Goal: Information Seeking & Learning: Check status

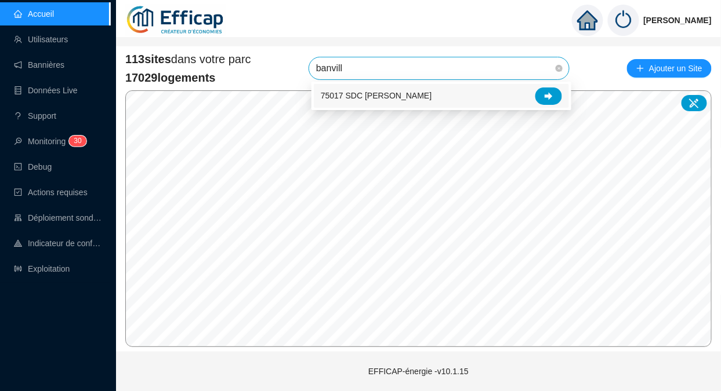
type input "banville"
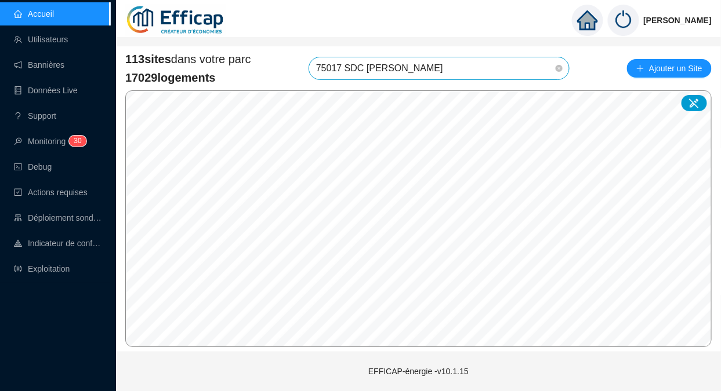
click at [457, 70] on span "75017 SDC [PERSON_NAME]" at bounding box center [439, 68] width 246 height 22
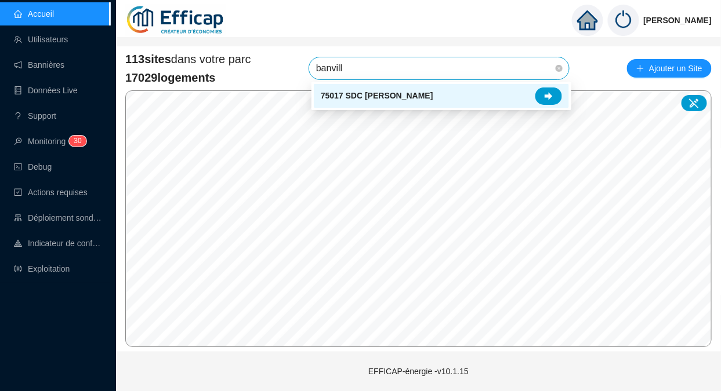
type input "banville"
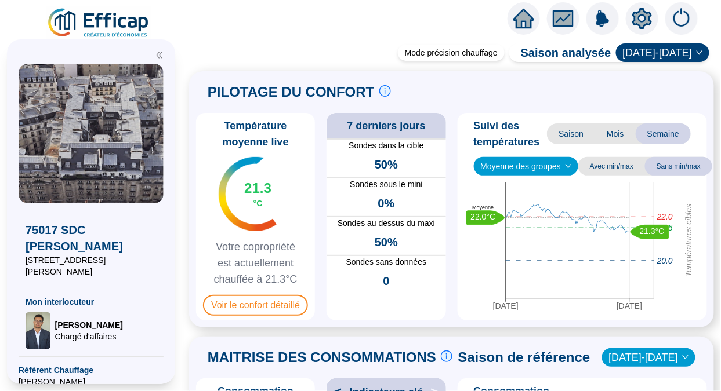
click at [237, 306] on span "Voir le confort détaillé" at bounding box center [255, 305] width 105 height 21
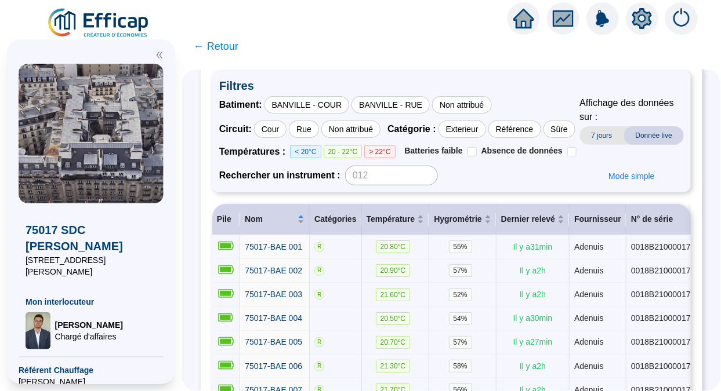
scroll to position [68, 0]
click at [325, 97] on div "BANVILLE - COUR" at bounding box center [306, 105] width 85 height 17
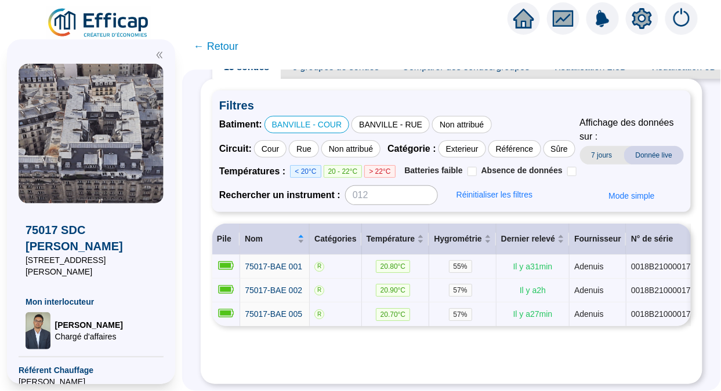
click at [381, 116] on div "BANVILLE - RUE" at bounding box center [390, 124] width 78 height 17
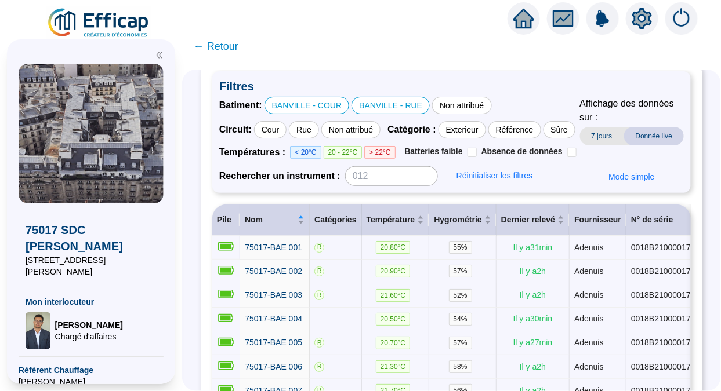
click at [341, 98] on div "BANVILLE - COUR" at bounding box center [306, 105] width 85 height 17
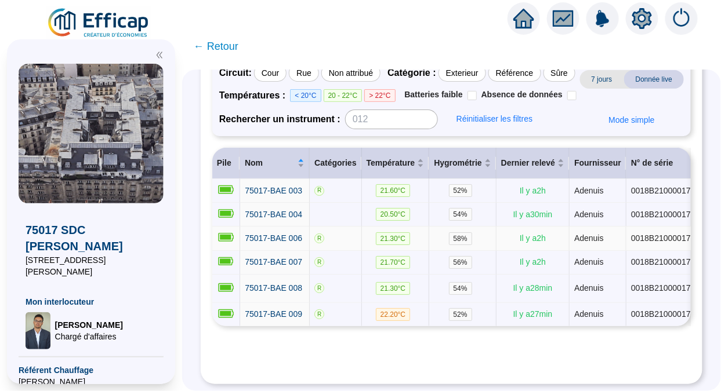
scroll to position [155, 0]
click at [386, 159] on span "Température" at bounding box center [390, 163] width 49 height 12
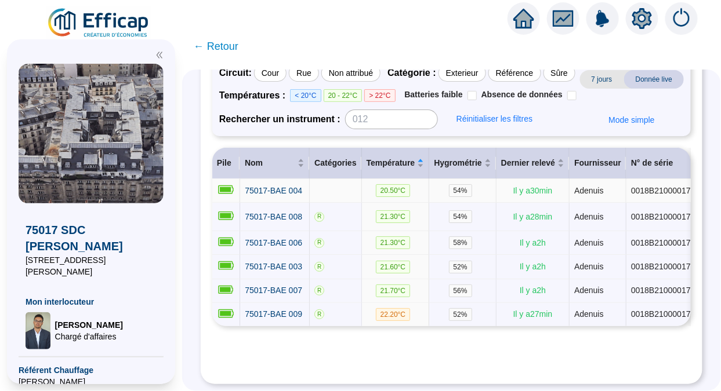
click at [289, 186] on span "75017-BAE 004" at bounding box center [273, 190] width 57 height 9
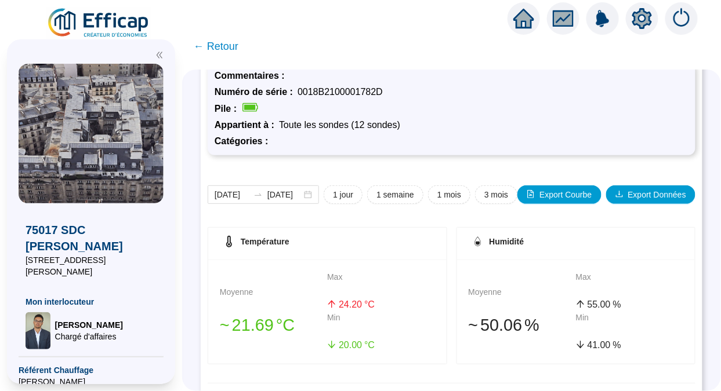
scroll to position [48, 0]
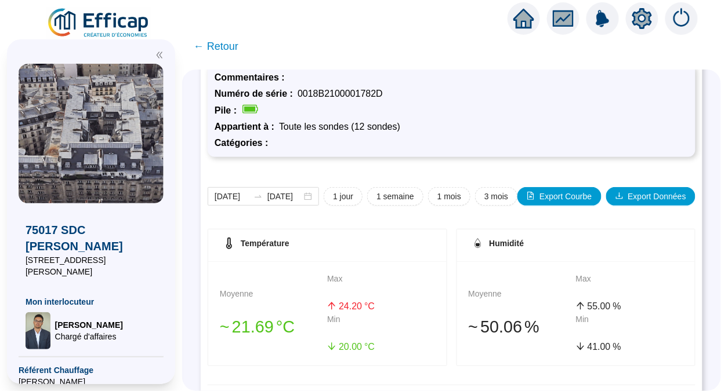
click at [388, 202] on button "1 semaine" at bounding box center [395, 196] width 56 height 19
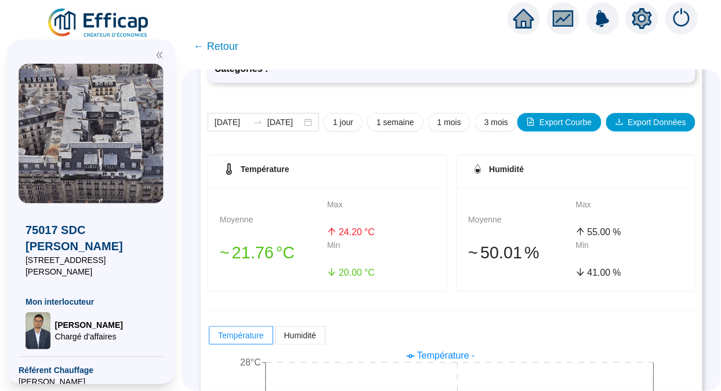
scroll to position [118, 0]
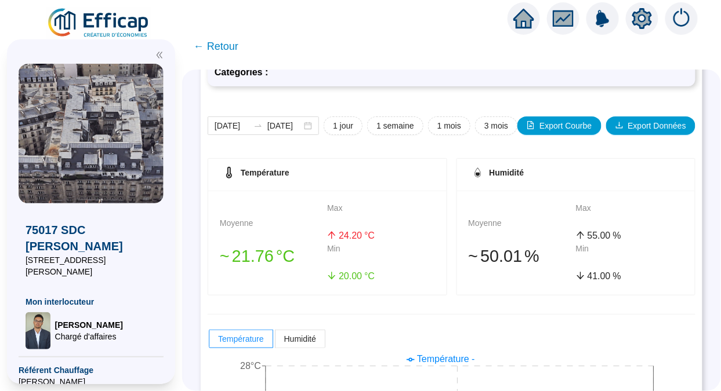
click at [443, 128] on span "1 mois" at bounding box center [449, 126] width 24 height 12
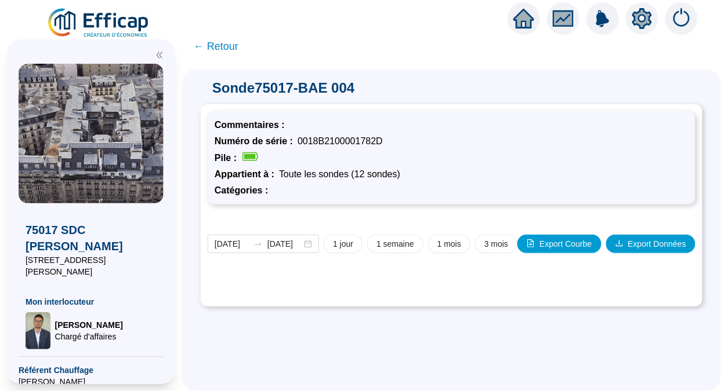
type input "[DATE]"
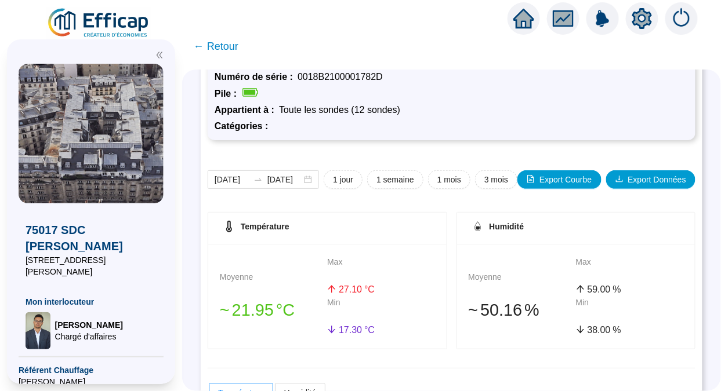
scroll to position [0, 0]
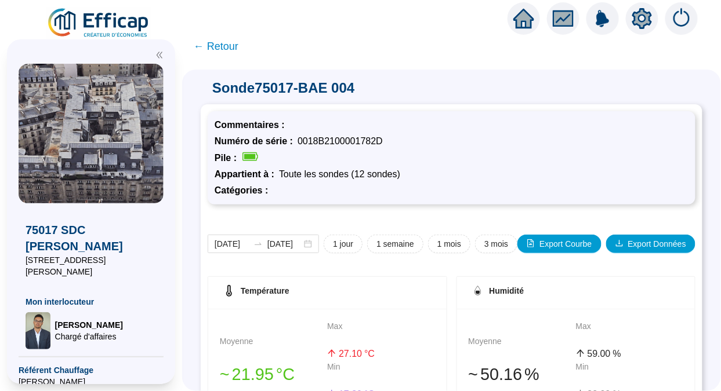
click at [232, 45] on span "← Retour" at bounding box center [216, 46] width 45 height 16
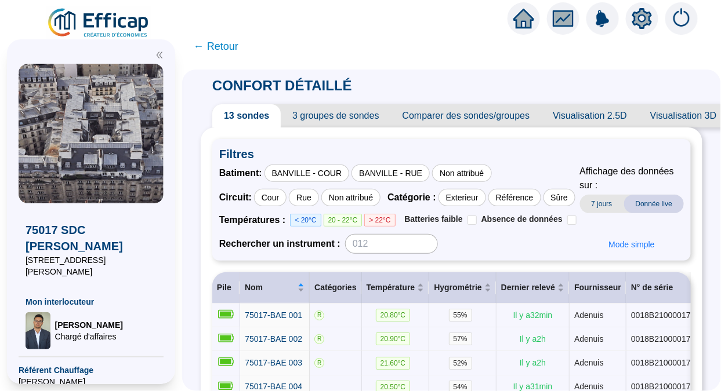
click at [435, 124] on span "Comparer des sondes/groupes" at bounding box center [466, 115] width 151 height 23
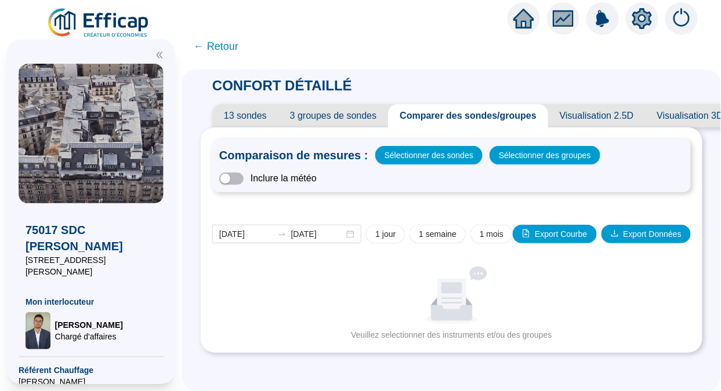
click at [225, 43] on span "← Retour" at bounding box center [216, 46] width 45 height 16
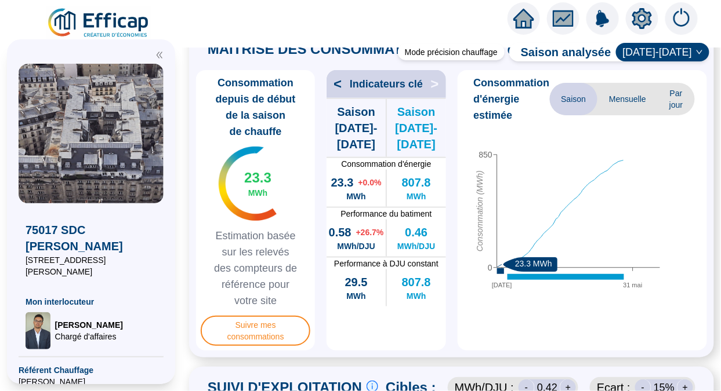
scroll to position [311, 0]
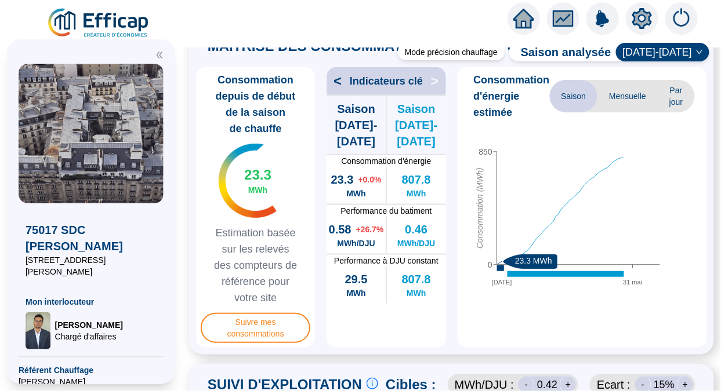
click at [615, 108] on span "Mensuelle" at bounding box center [627, 96] width 60 height 32
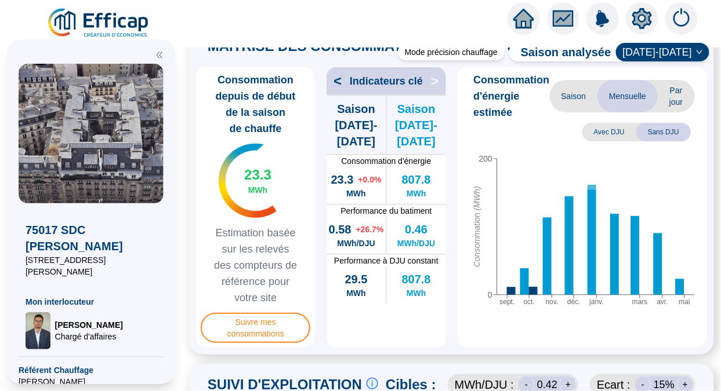
click at [662, 112] on span "Par jour" at bounding box center [675, 96] width 37 height 32
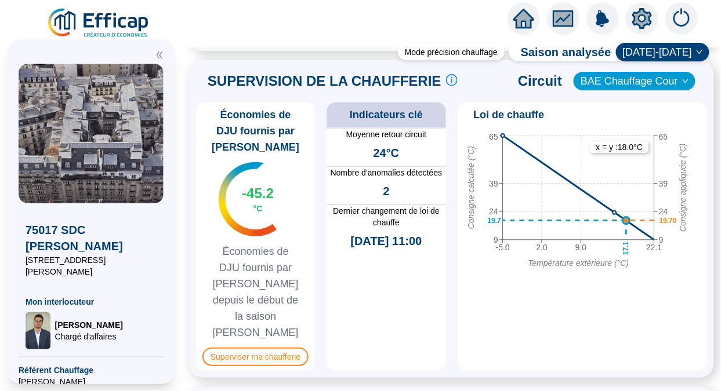
scroll to position [891, 0]
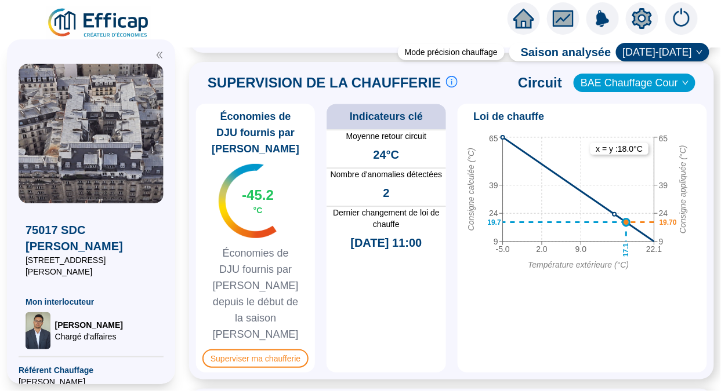
click at [293, 350] on span "Superviser ma chaufferie" at bounding box center [255, 359] width 106 height 19
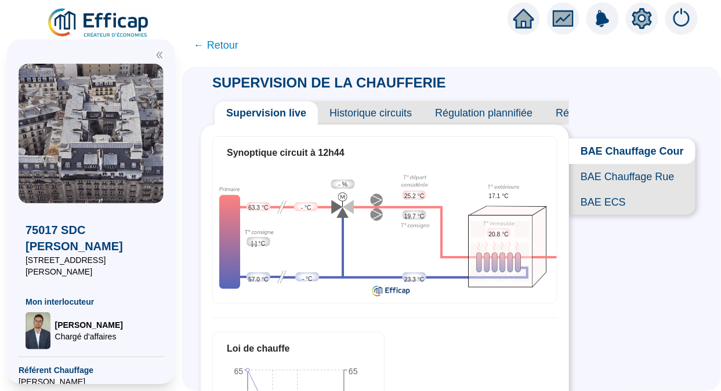
click at [588, 187] on span "BAE Chauffage Rue" at bounding box center [632, 177] width 126 height 26
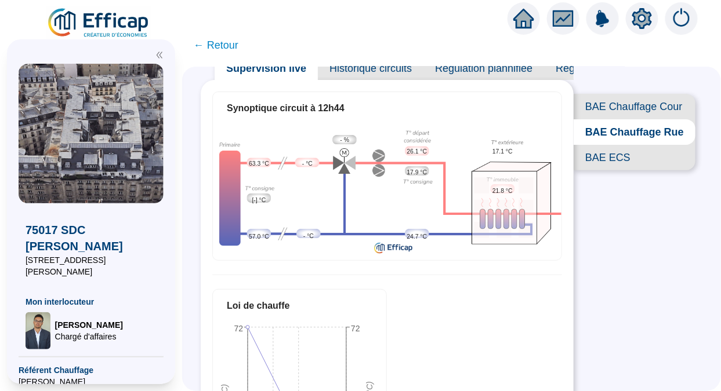
scroll to position [42, 0]
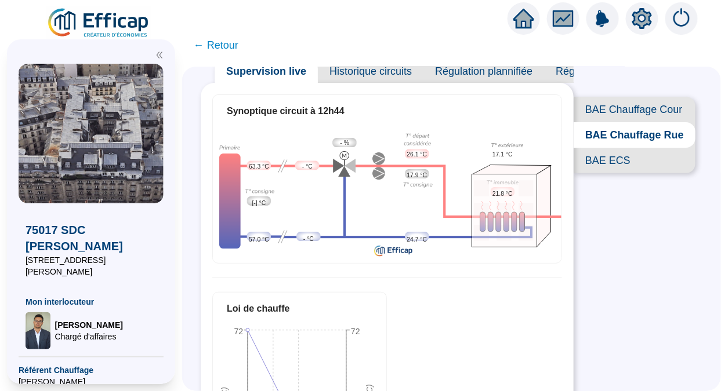
click at [94, 20] on img at bounding box center [98, 23] width 105 height 32
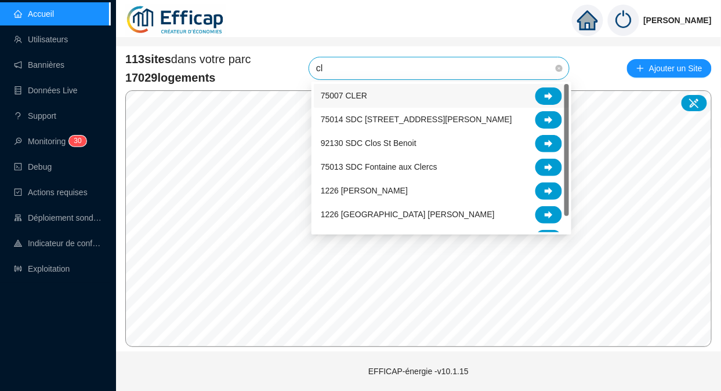
type input "cle"
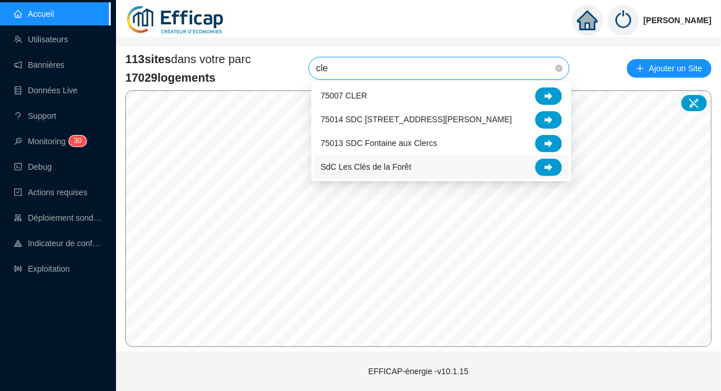
click at [548, 166] on icon at bounding box center [548, 167] width 8 height 8
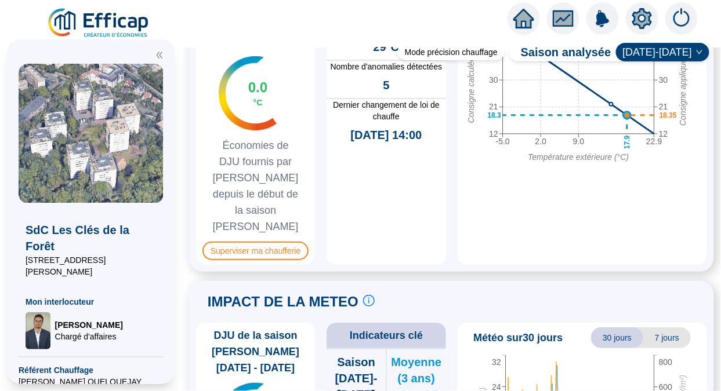
scroll to position [1000, 0]
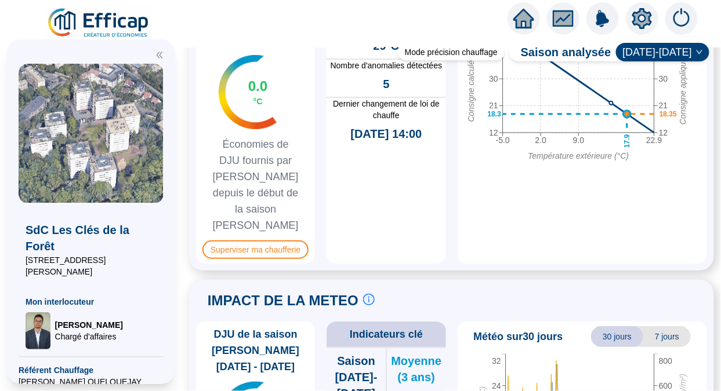
click at [273, 241] on span "Superviser ma chaufferie" at bounding box center [255, 250] width 106 height 19
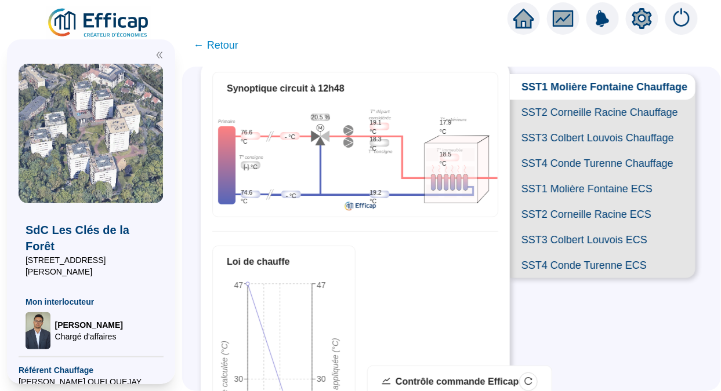
scroll to position [64, 0]
click at [541, 122] on span "SST2 Corneille Racine Chauffage" at bounding box center [603, 113] width 186 height 26
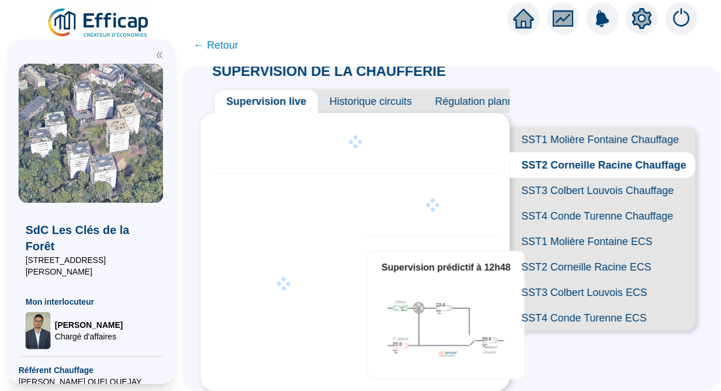
scroll to position [64, 0]
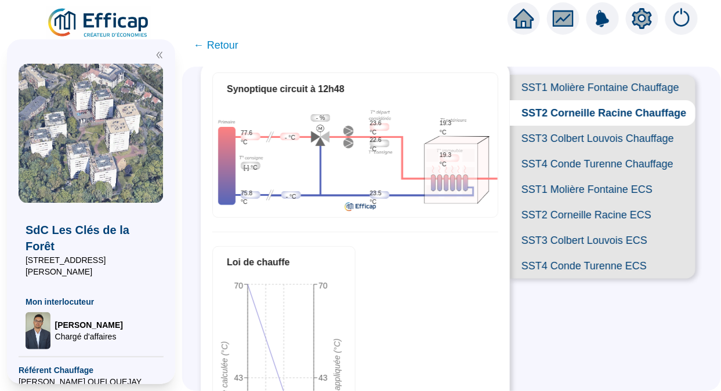
click at [550, 151] on span "SST3 Colbert Louvois Chauffage" at bounding box center [603, 139] width 186 height 26
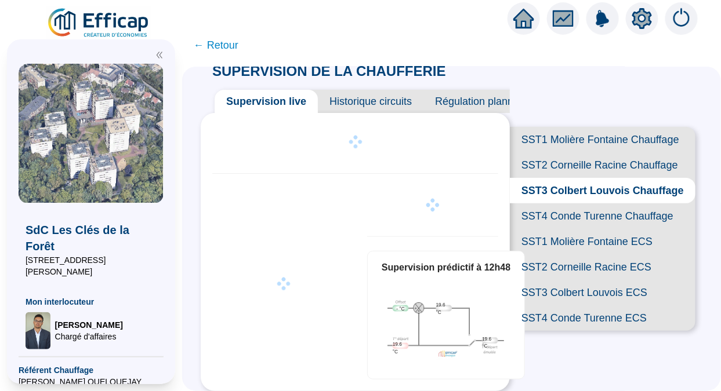
scroll to position [64, 0]
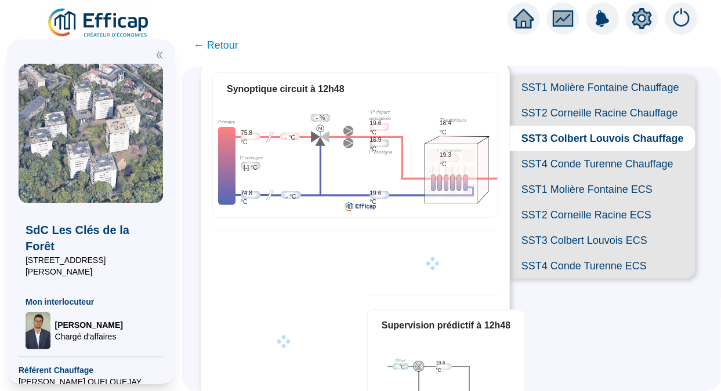
click at [554, 177] on span "SST4 Conde Turenne Chauffage" at bounding box center [603, 164] width 186 height 26
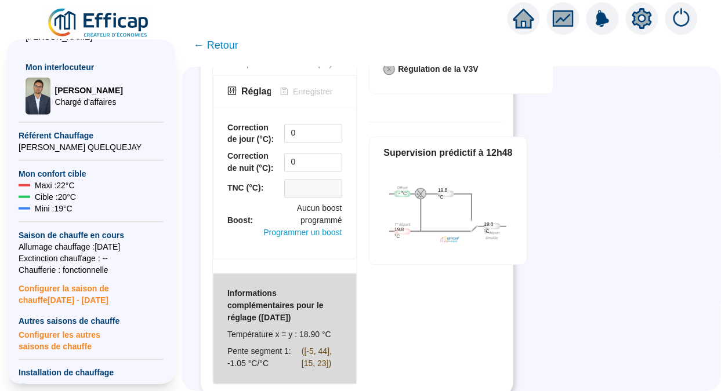
scroll to position [235, 0]
